Goal: Information Seeking & Learning: Find specific fact

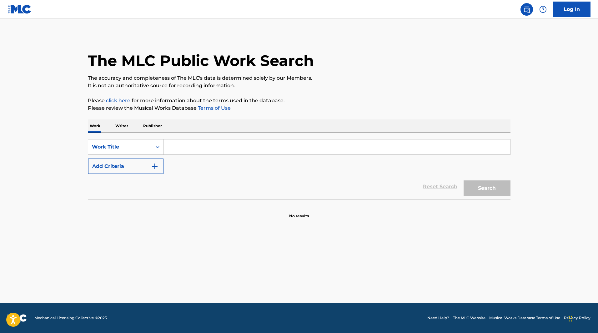
click at [195, 148] on input "Search Form" at bounding box center [337, 146] width 347 height 15
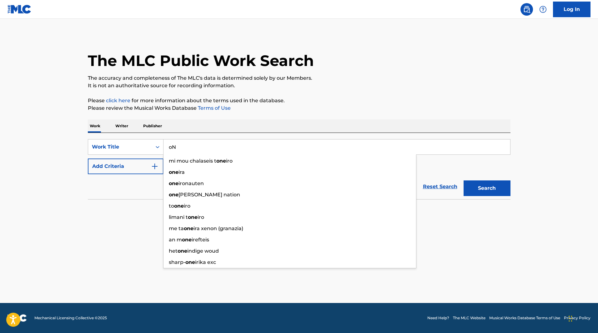
type input "o"
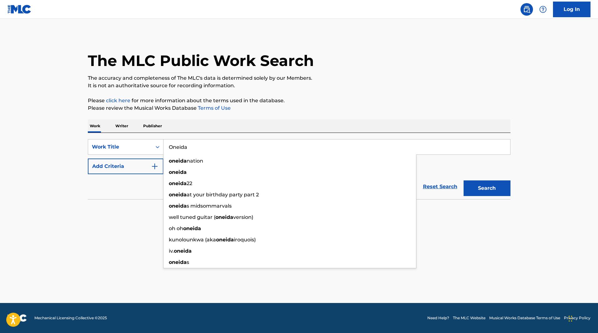
type input "Oneida"
click at [113, 168] on button "Add Criteria" at bounding box center [126, 167] width 76 height 16
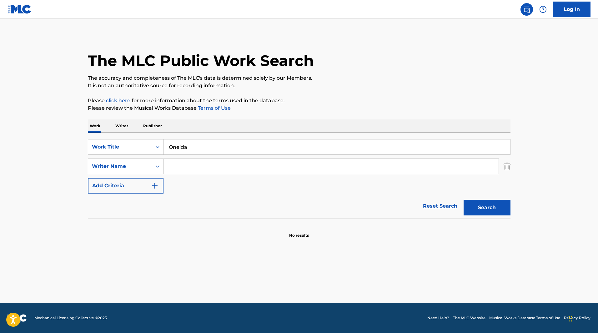
click at [169, 164] on input "Search Form" at bounding box center [331, 166] width 335 height 15
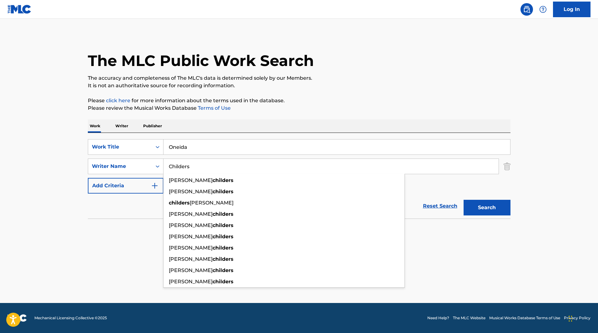
type input "Childers"
click at [464, 200] on button "Search" at bounding box center [487, 208] width 47 height 16
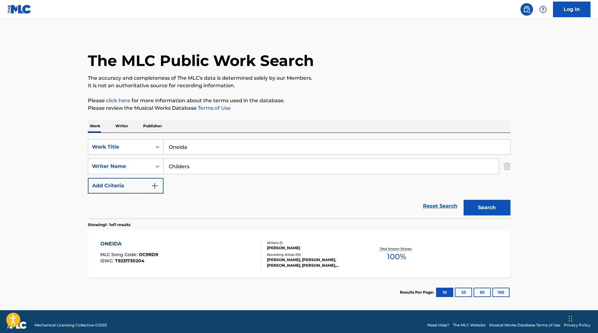
click at [290, 260] on div "[PERSON_NAME], [PERSON_NAME], [PERSON_NAME], [PERSON_NAME], [PERSON_NAME]" at bounding box center [314, 262] width 94 height 11
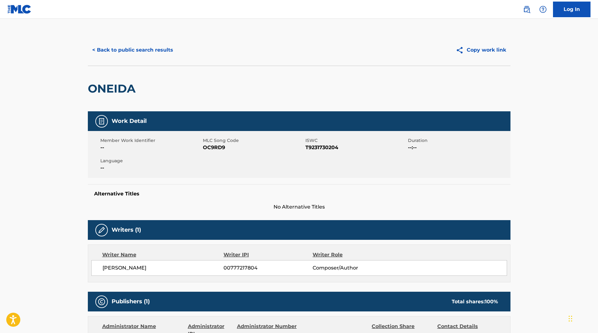
click at [217, 149] on span "OC9RD9" at bounding box center [253, 148] width 101 height 8
copy span "OC9RD9"
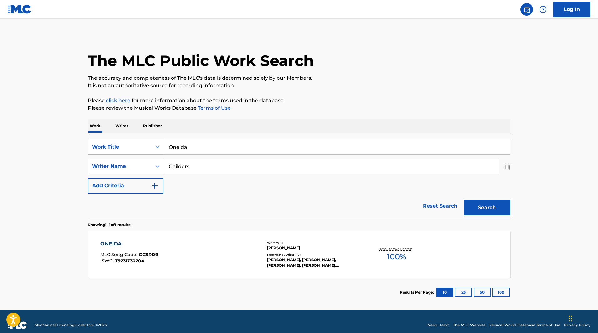
drag, startPoint x: 197, startPoint y: 143, endPoint x: 126, endPoint y: 144, distance: 71.0
click at [126, 144] on div "SearchWithCriteria2951d11c-3f35-4008-83e5-46750ec3e480 Work Title Oneida" at bounding box center [299, 147] width 423 height 16
type input "And Your Bird Can Sing"
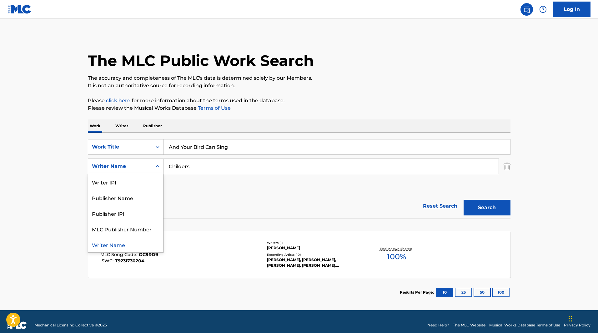
click at [119, 164] on div "Writer Name" at bounding box center [120, 167] width 56 height 8
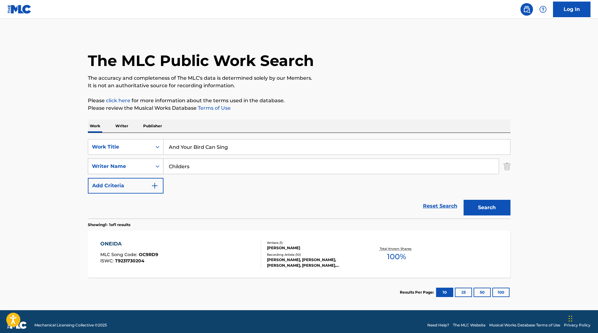
drag, startPoint x: 202, startPoint y: 164, endPoint x: 136, endPoint y: 163, distance: 65.4
click at [136, 163] on div "SearchWithCriteria20f7070d-0073-4db1-97b9-ba0539dc797c Writer Name Childers" at bounding box center [299, 167] width 423 height 16
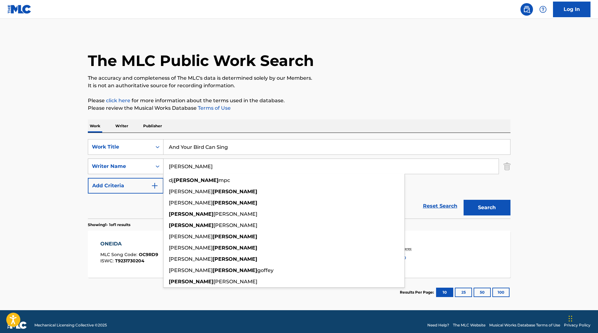
type input "[PERSON_NAME]"
click at [464, 200] on button "Search" at bounding box center [487, 208] width 47 height 16
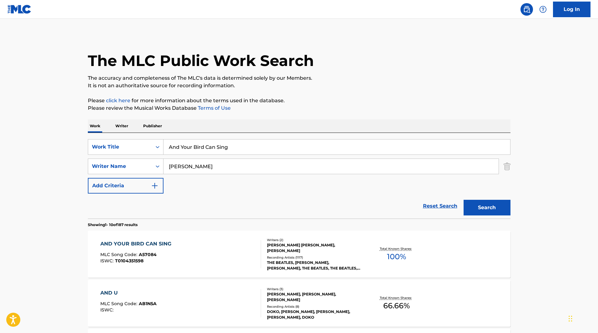
click at [305, 261] on div "THE BEATLES, [PERSON_NAME], [PERSON_NAME], THE BEATLES, THE BEATLES, THE BEATLE…" at bounding box center [314, 265] width 94 height 11
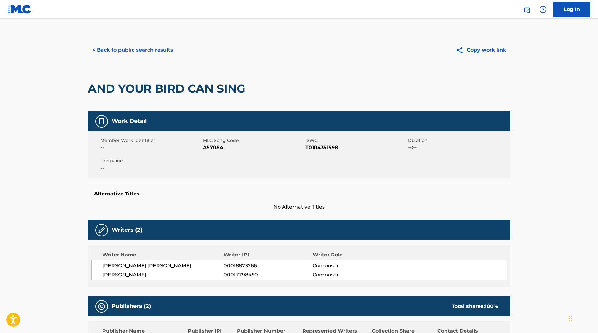
click at [209, 151] on span "A57084" at bounding box center [253, 148] width 101 height 8
click at [209, 147] on span "A57084" at bounding box center [253, 148] width 101 height 8
copy span "A57084"
